Goal: Task Accomplishment & Management: Use online tool/utility

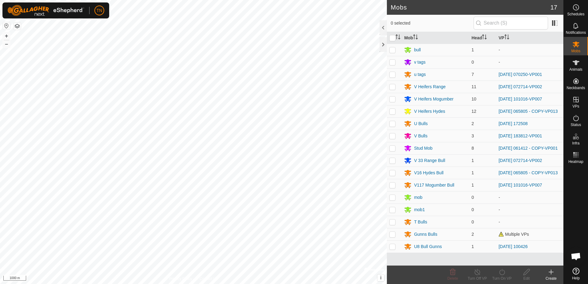
scroll to position [606, 0]
click at [389, 87] on p-checkbox at bounding box center [392, 86] width 6 height 5
checkbox input "true"
click at [392, 163] on p-checkbox at bounding box center [392, 160] width 6 height 5
checkbox input "true"
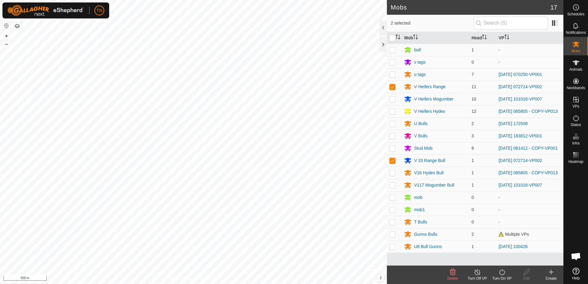
click at [503, 274] on icon at bounding box center [502, 271] width 8 height 7
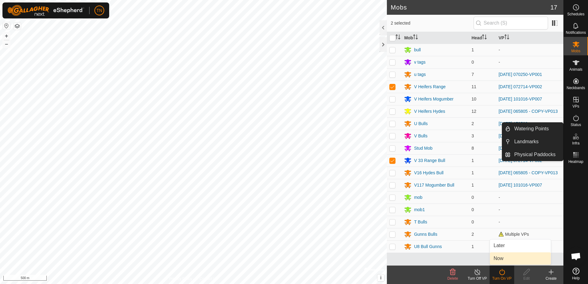
click at [520, 258] on link "Now" at bounding box center [520, 258] width 61 height 12
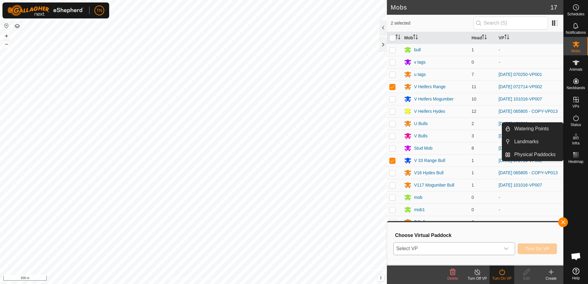
click at [474, 251] on span "Select VP" at bounding box center [446, 249] width 106 height 12
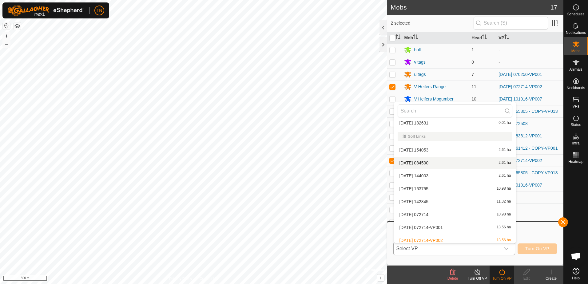
scroll to position [315, 0]
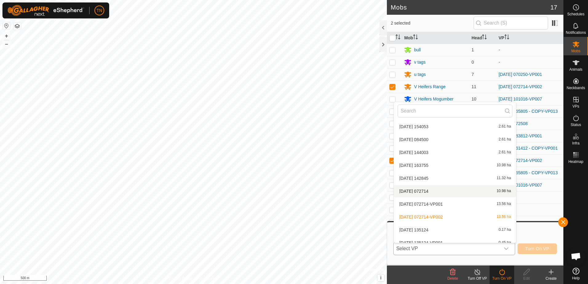
click at [431, 189] on li "[DATE] 072714 10.98 ha" at bounding box center [455, 191] width 122 height 12
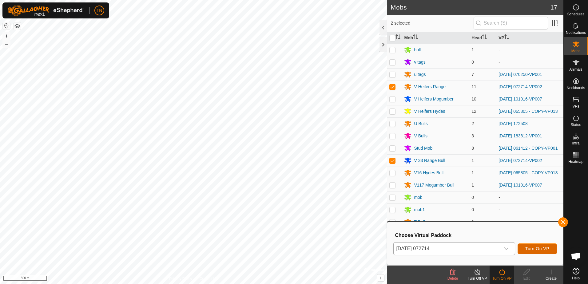
click at [542, 247] on span "Turn On VP" at bounding box center [537, 248] width 24 height 5
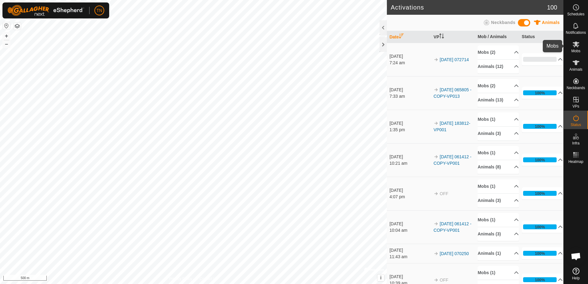
click at [579, 49] on span "Mobs" at bounding box center [575, 51] width 9 height 4
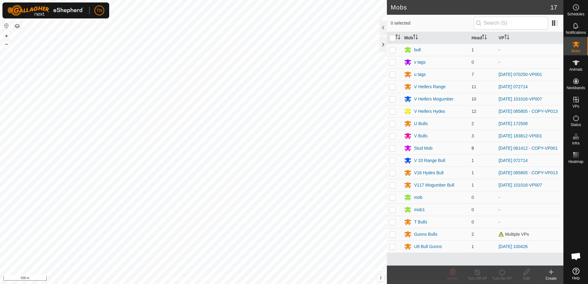
click at [392, 150] on p-checkbox at bounding box center [392, 148] width 6 height 5
checkbox input "true"
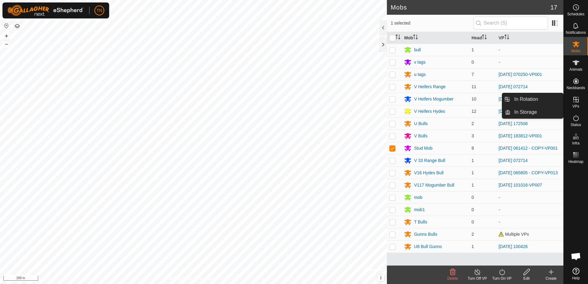
click at [573, 100] on icon at bounding box center [576, 100] width 6 height 6
click at [545, 97] on link "In Rotation" at bounding box center [536, 99] width 53 height 12
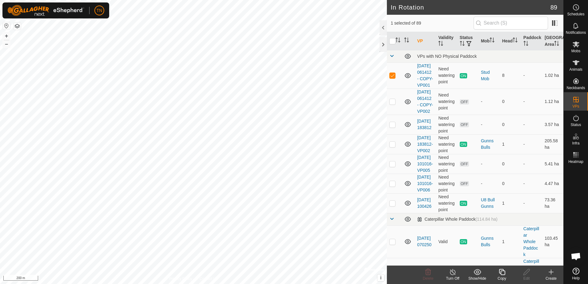
checkbox input "true"
checkbox input "false"
click at [502, 274] on icon at bounding box center [502, 271] width 8 height 7
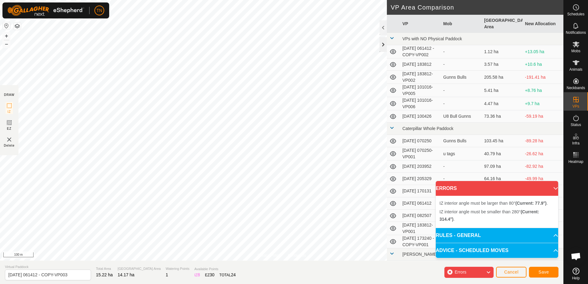
click at [381, 50] on div "Privacy Policy Contact Us Type: Inclusion Zone undefined Animal + – ⇧ i © Mapbo…" at bounding box center [281, 142] width 563 height 284
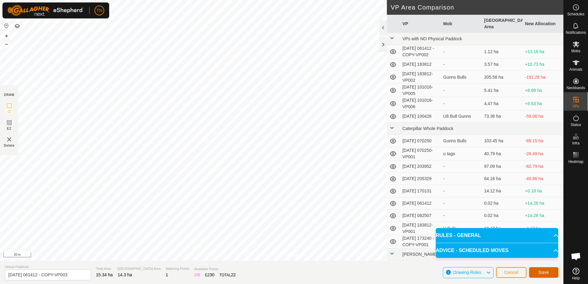
click at [539, 272] on span "Save" at bounding box center [543, 272] width 10 height 5
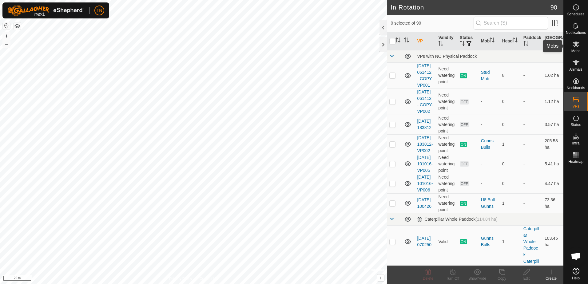
click at [578, 49] on span "Mobs" at bounding box center [575, 51] width 9 height 4
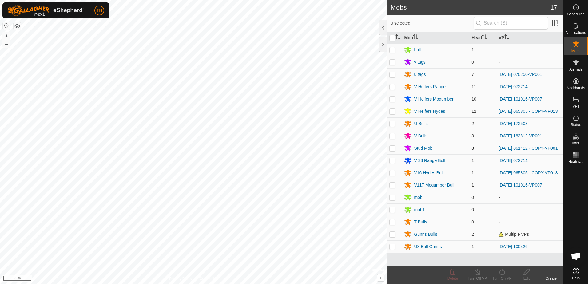
click at [392, 150] on p-checkbox at bounding box center [392, 148] width 6 height 5
checkbox input "true"
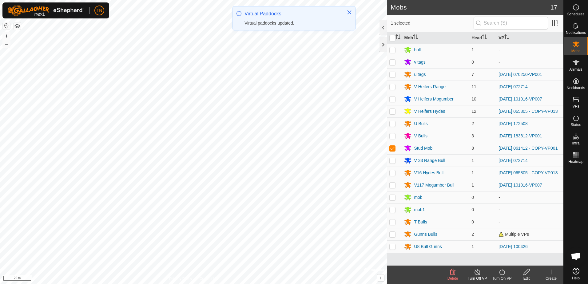
click at [500, 273] on icon at bounding box center [502, 271] width 8 height 7
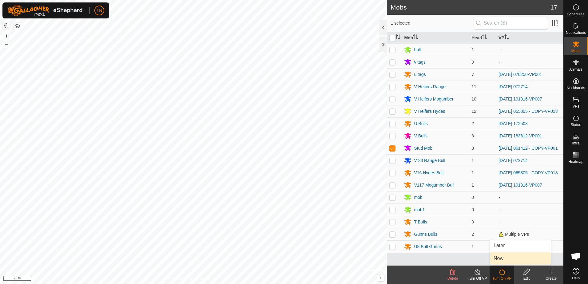
click at [500, 260] on link "Now" at bounding box center [520, 258] width 61 height 12
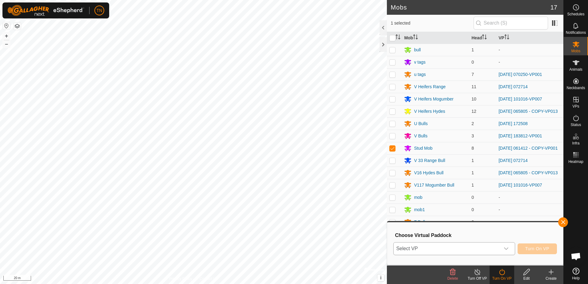
click at [480, 246] on span "Select VP" at bounding box center [446, 249] width 106 height 12
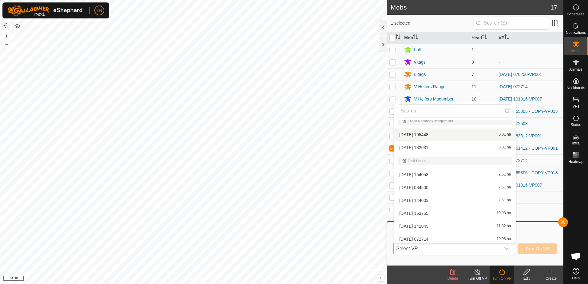
scroll to position [188, 0]
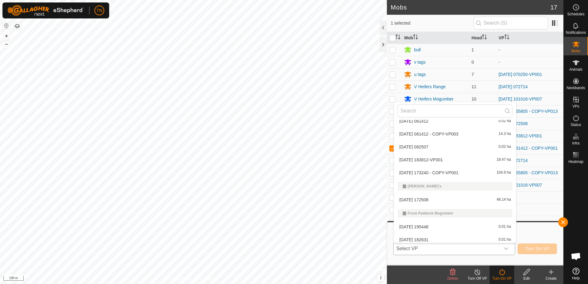
click at [458, 134] on li "[DATE] 061412 - COPY-VP003 14.3 ha" at bounding box center [455, 134] width 122 height 12
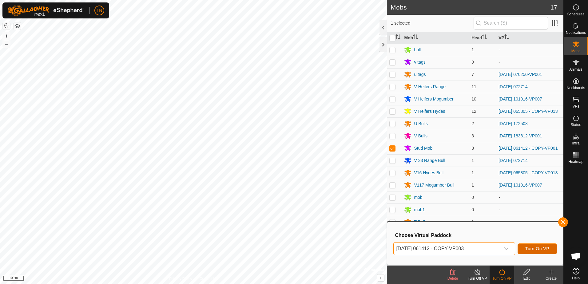
click at [535, 249] on span "Turn On VP" at bounding box center [537, 248] width 24 height 5
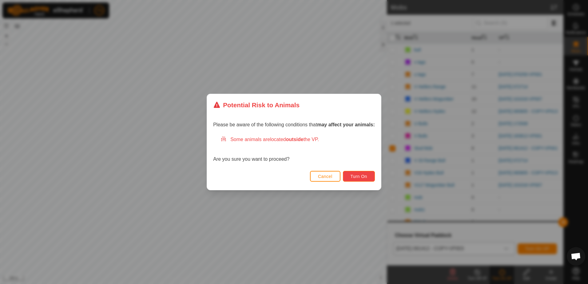
click at [356, 175] on span "Turn On" at bounding box center [358, 176] width 17 height 5
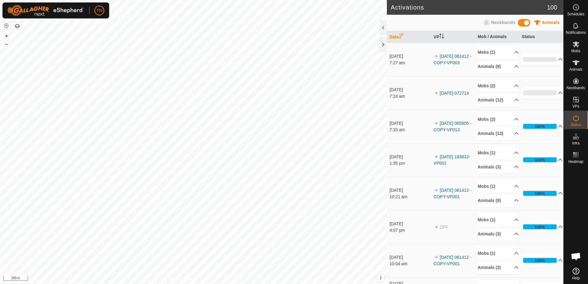
click at [179, 284] on html "TN Schedules Notifications Mobs Animals Neckbands VPs Status Infra Heatmap Help…" at bounding box center [294, 142] width 588 height 284
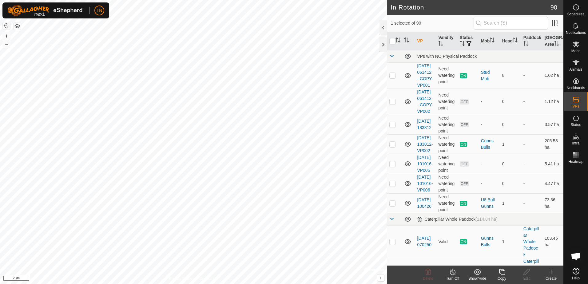
click at [579, 255] on span "Open chat" at bounding box center [575, 257] width 10 height 9
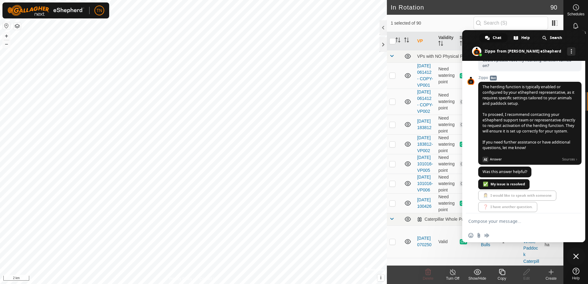
scroll to position [544, 0]
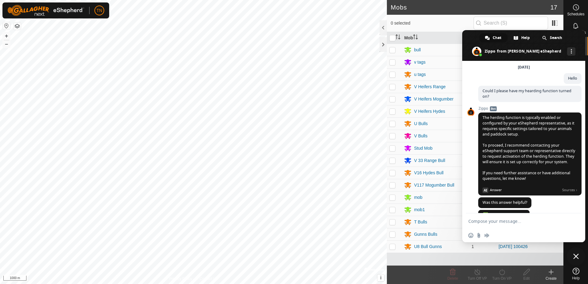
scroll to position [606, 0]
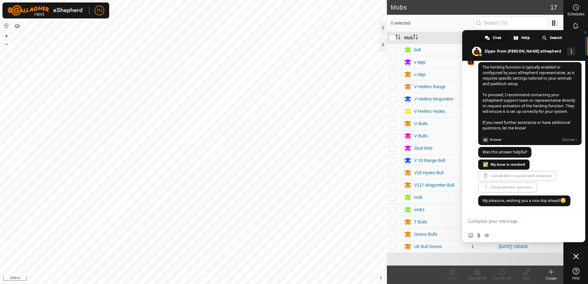
click at [573, 48] on span at bounding box center [523, 45] width 123 height 31
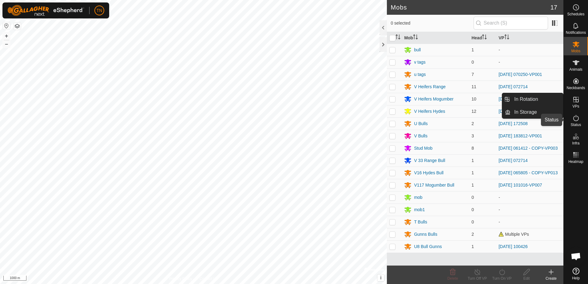
click at [574, 119] on icon at bounding box center [575, 117] width 7 height 7
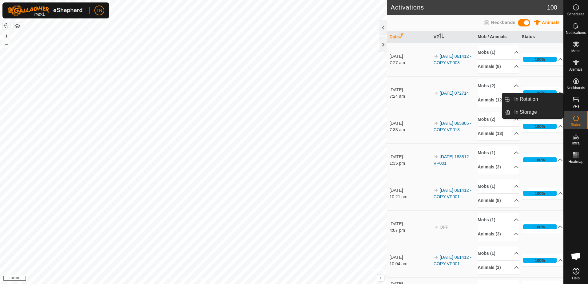
click at [576, 104] on es-virtualpaddocks-svg-icon at bounding box center [575, 100] width 11 height 10
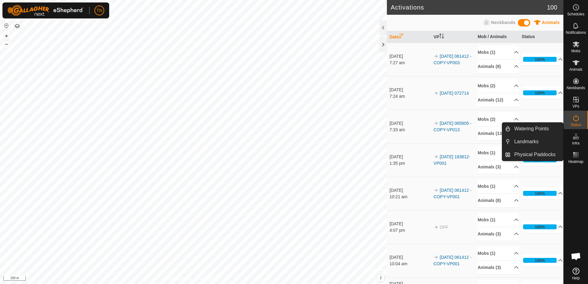
drag, startPoint x: 578, startPoint y: 131, endPoint x: 575, endPoint y: 143, distance: 13.1
click at [575, 143] on span "Infra" at bounding box center [575, 143] width 7 height 4
click at [540, 130] on link "Watering Points" at bounding box center [536, 129] width 53 height 12
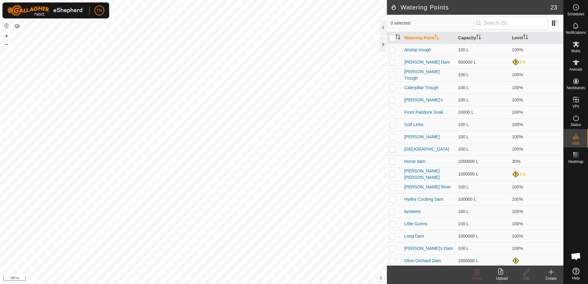
click at [549, 277] on div "Create" at bounding box center [551, 279] width 25 height 6
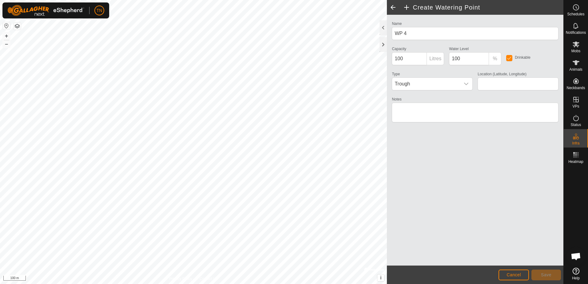
type input "-31.006279, 116.158109"
click at [443, 81] on span "Trough" at bounding box center [426, 84] width 68 height 12
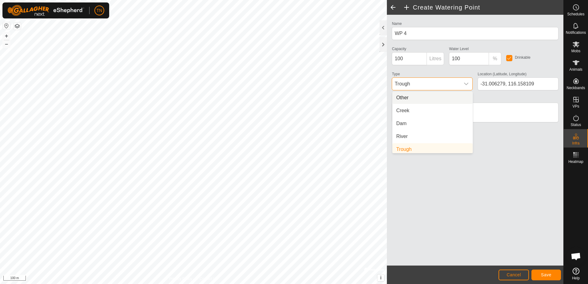
scroll to position [2, 0]
click at [426, 122] on li "Dam" at bounding box center [432, 121] width 80 height 12
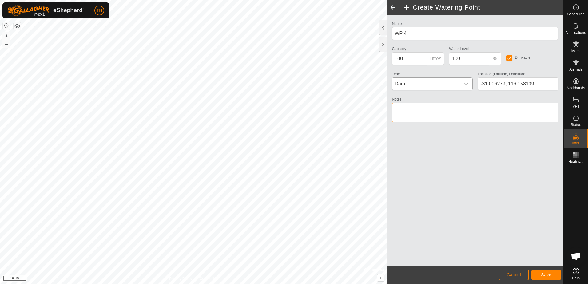
click at [418, 111] on textarea "Notes" at bounding box center [475, 113] width 167 height 20
type textarea "winter only"
click at [417, 57] on input "100" at bounding box center [409, 58] width 35 height 13
type input "10000"
click at [552, 275] on button "Save" at bounding box center [546, 275] width 30 height 11
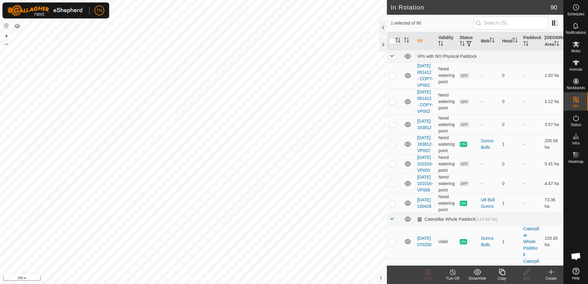
click at [502, 271] on icon at bounding box center [502, 271] width 8 height 7
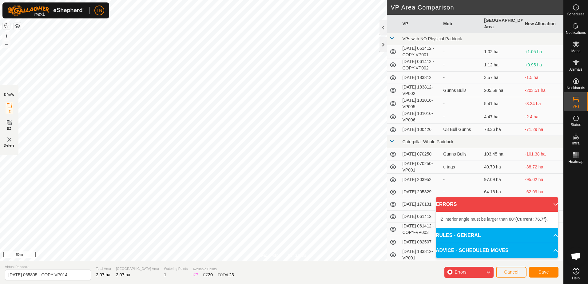
click at [299, 278] on div "Privacy Policy Contact Us Type: Inclusion Zone undefined Animal + – ⇧ i © Mapbo…" at bounding box center [281, 142] width 563 height 284
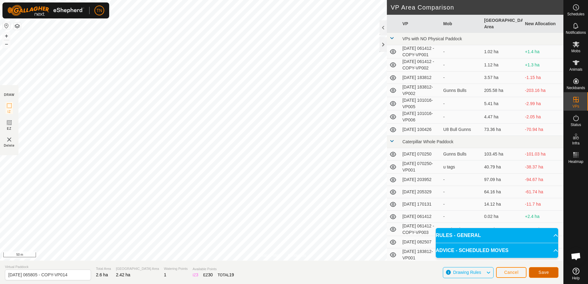
click at [541, 272] on span "Save" at bounding box center [543, 272] width 10 height 5
